Goal: Task Accomplishment & Management: Use online tool/utility

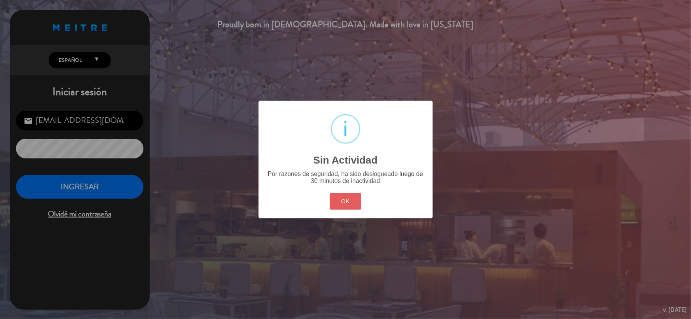
click at [355, 199] on button "OK" at bounding box center [345, 201] width 31 height 17
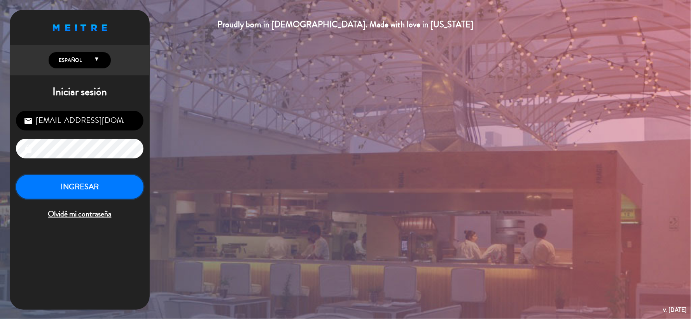
click at [104, 187] on button "INGRESAR" at bounding box center [79, 187] width 127 height 24
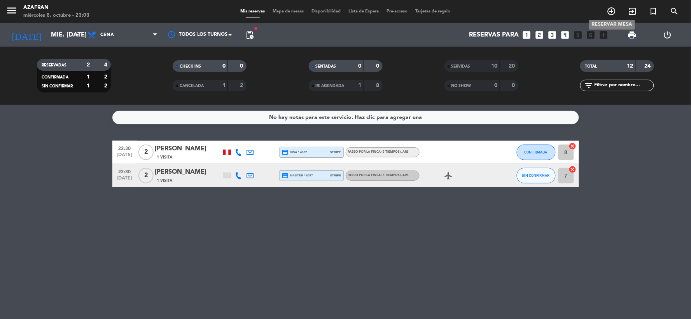
click at [611, 10] on icon "add_circle_outline" at bounding box center [611, 11] width 9 height 9
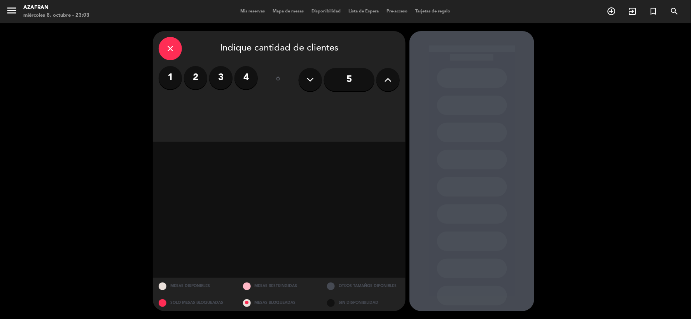
click at [196, 78] on label "2" at bounding box center [195, 77] width 23 height 23
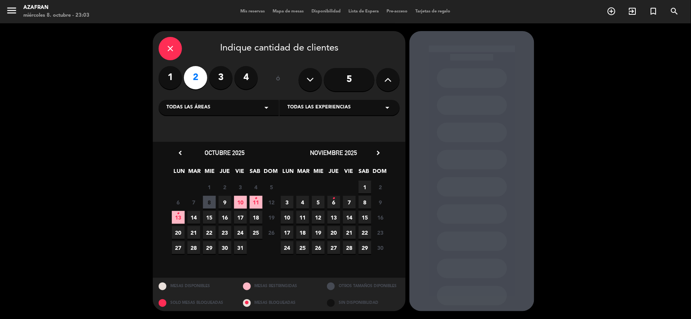
click at [209, 201] on span "8" at bounding box center [209, 202] width 13 height 13
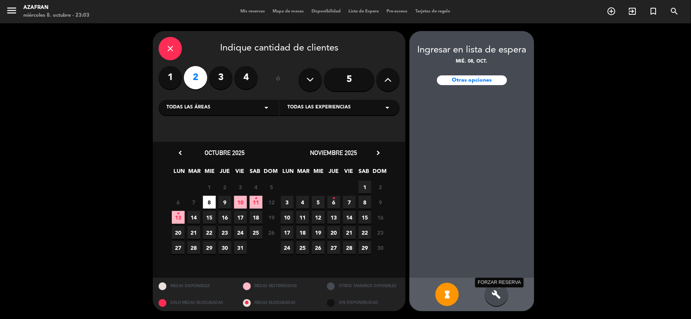
click at [499, 297] on icon "build" at bounding box center [496, 294] width 9 height 9
click at [451, 293] on icon "hourglass_full" at bounding box center [446, 294] width 9 height 9
click at [608, 159] on div "close Indique cantidad de clientes 1 2 3 4 ó 5 Todas las áreas arrow_drop_down …" at bounding box center [345, 171] width 691 height 296
click at [169, 47] on icon "close" at bounding box center [170, 48] width 9 height 9
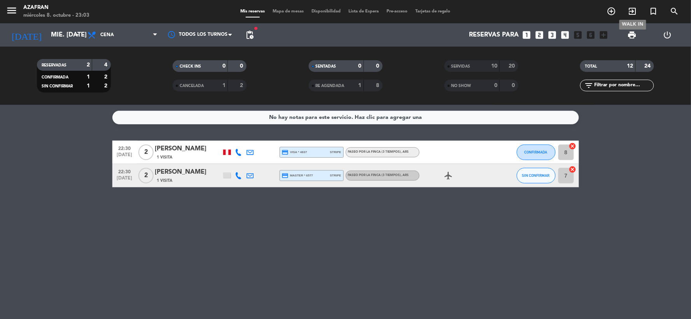
click at [631, 12] on icon "exit_to_app" at bounding box center [632, 11] width 9 height 9
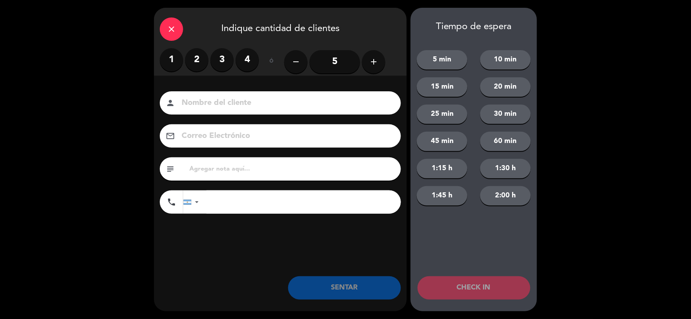
click at [201, 59] on label "2" at bounding box center [196, 59] width 23 height 23
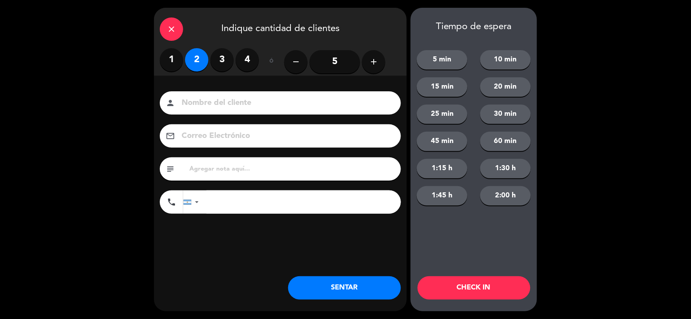
click at [211, 106] on input at bounding box center [286, 103] width 210 height 14
type input "n"
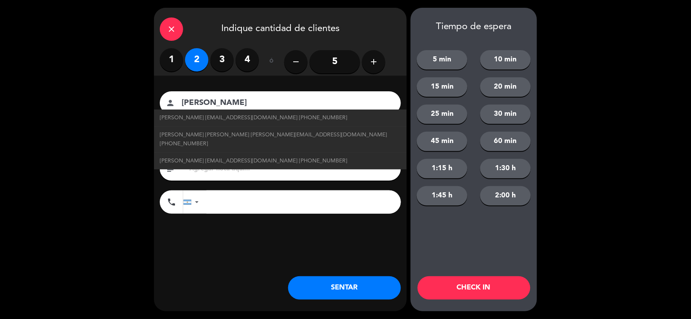
type input "[PERSON_NAME]"
click at [331, 285] on button "SENTAR" at bounding box center [344, 287] width 113 height 23
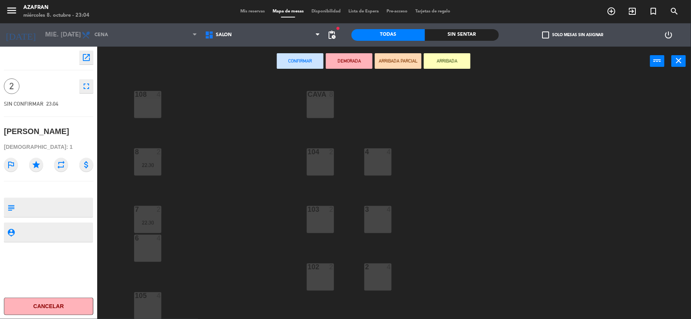
click at [140, 103] on div "108 4" at bounding box center [147, 104] width 27 height 27
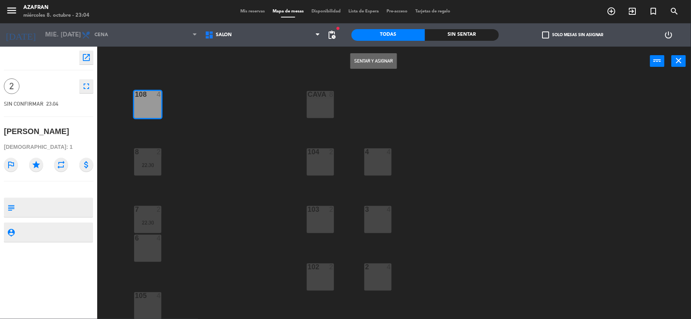
click at [375, 65] on button "Sentar y Asignar" at bounding box center [373, 61] width 47 height 16
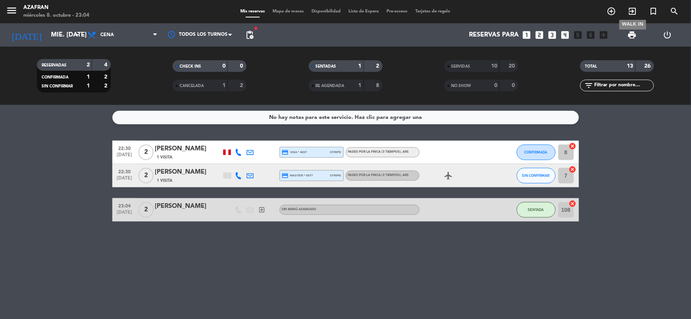
click at [636, 11] on icon "exit_to_app" at bounding box center [632, 11] width 9 height 9
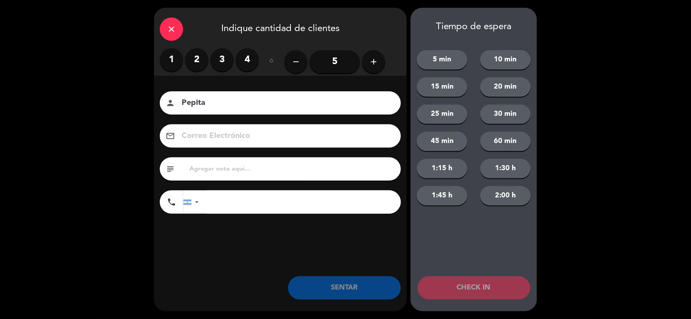
click at [193, 61] on label "2" at bounding box center [196, 59] width 23 height 23
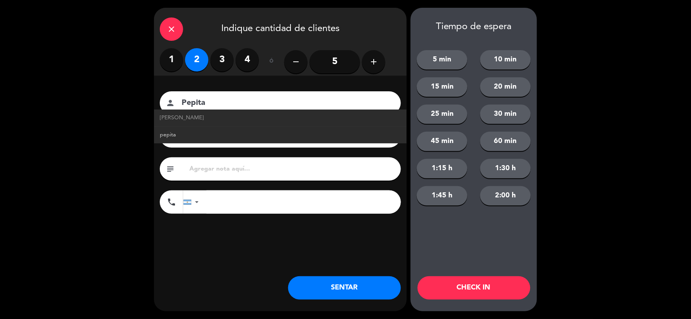
click at [196, 133] on link "pepita" at bounding box center [280, 135] width 241 height 9
type input "pepita"
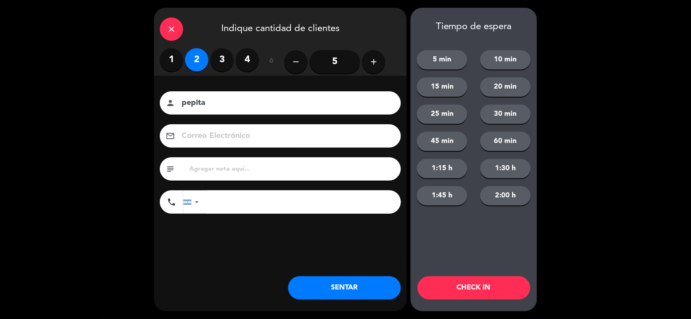
click at [317, 283] on button "SENTAR" at bounding box center [344, 287] width 113 height 23
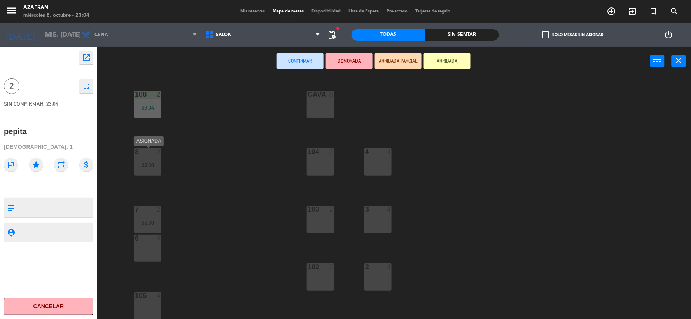
click at [159, 165] on div "22:30" at bounding box center [147, 164] width 27 height 5
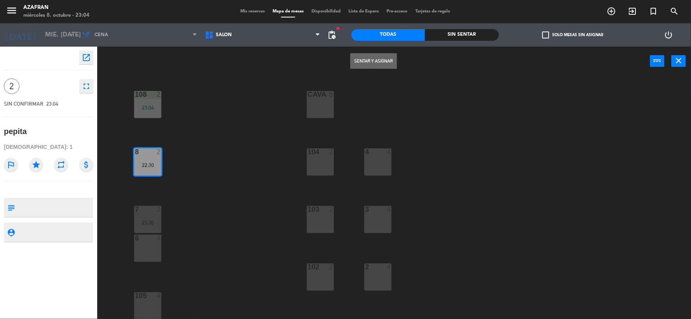
click at [353, 60] on button "Sentar y Asignar" at bounding box center [373, 61] width 47 height 16
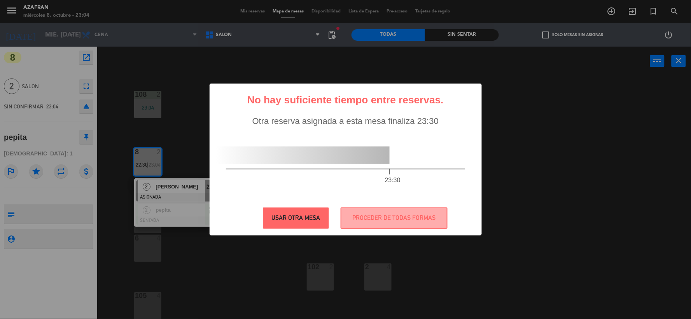
click at [304, 225] on button "USAR OTRA MESA" at bounding box center [296, 218] width 66 height 21
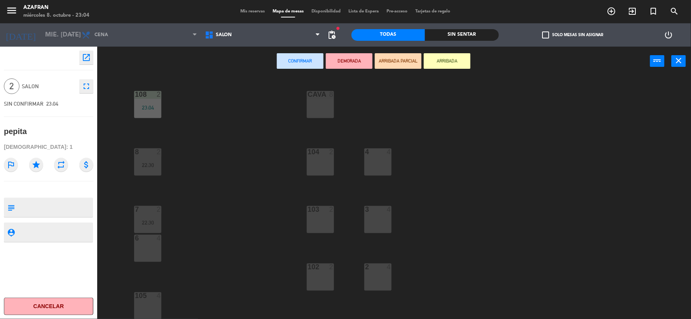
click at [371, 153] on div "4" at bounding box center [364, 151] width 13 height 7
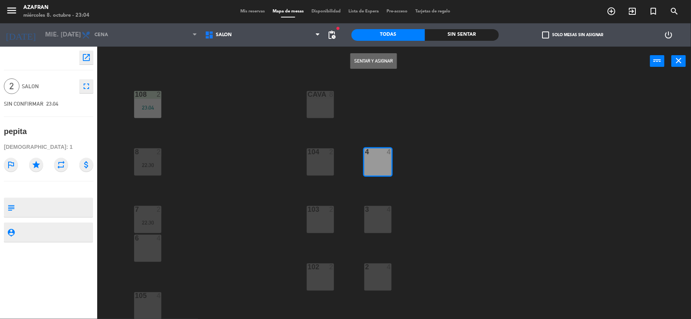
click at [384, 54] on button "Sentar y Asignar" at bounding box center [373, 61] width 47 height 16
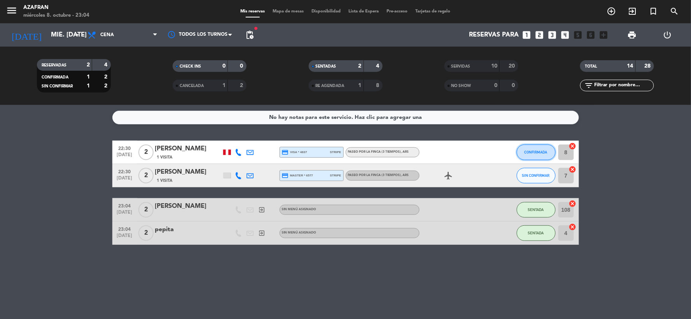
click at [524, 151] on span "CONFIRMADA" at bounding box center [535, 152] width 23 height 4
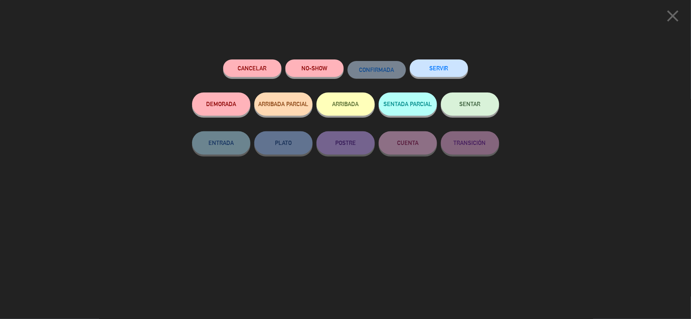
click at [440, 68] on button "SERVIR" at bounding box center [439, 67] width 58 height 17
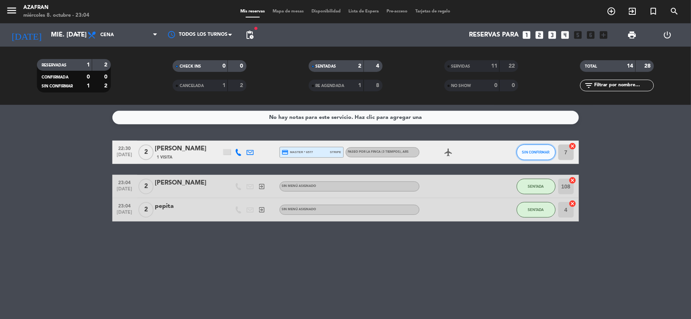
click at [530, 152] on span "SIN CONFIRMAR" at bounding box center [536, 152] width 28 height 4
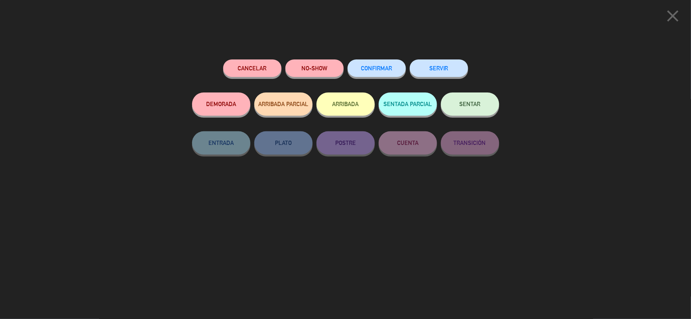
click at [436, 71] on button "SERVIR" at bounding box center [439, 67] width 58 height 17
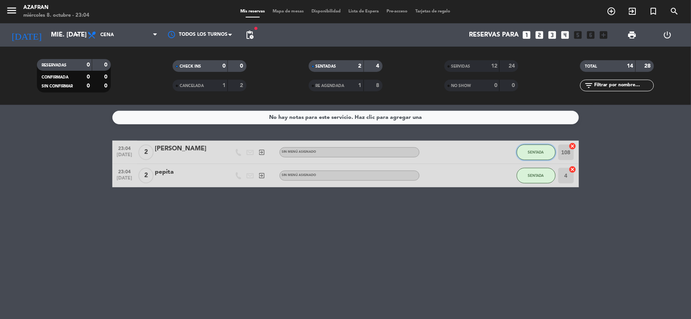
click at [540, 154] on span "SENTADA" at bounding box center [536, 152] width 16 height 4
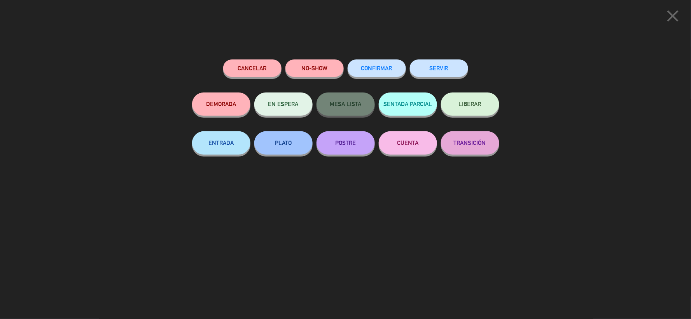
click at [433, 71] on button "SERVIR" at bounding box center [439, 67] width 58 height 17
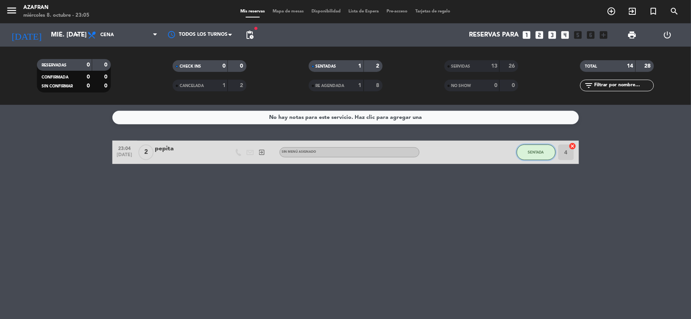
click at [527, 148] on button "SENTADA" at bounding box center [536, 153] width 39 height 16
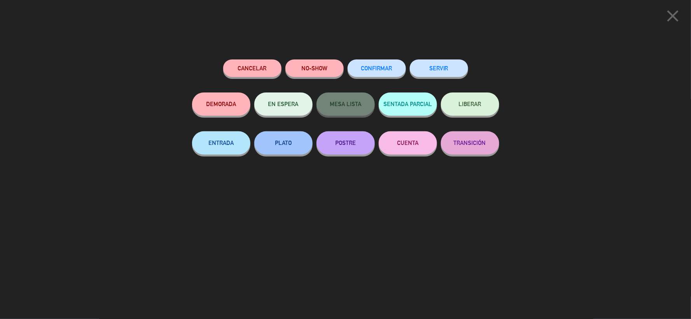
click at [445, 63] on button "SERVIR" at bounding box center [439, 67] width 58 height 17
